Goal: Task Accomplishment & Management: Complete application form

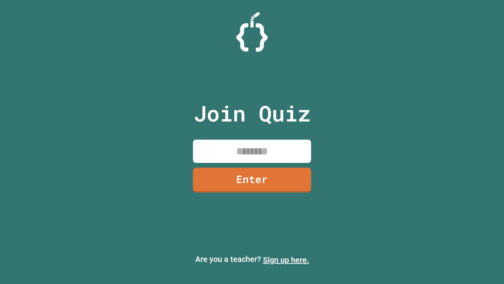
click at [286, 260] on link "Sign up here." at bounding box center [286, 259] width 46 height 9
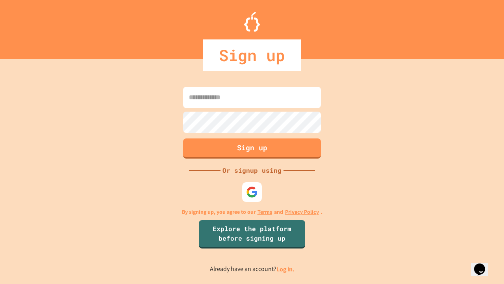
click at [286, 269] on link "Log in." at bounding box center [286, 269] width 18 height 8
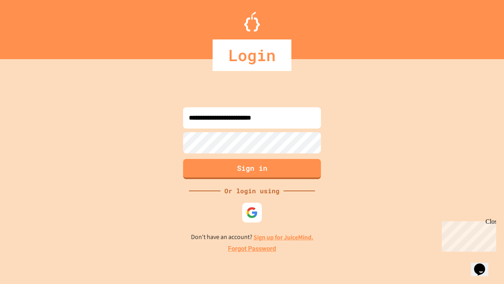
type input "**********"
